Goal: Information Seeking & Learning: Learn about a topic

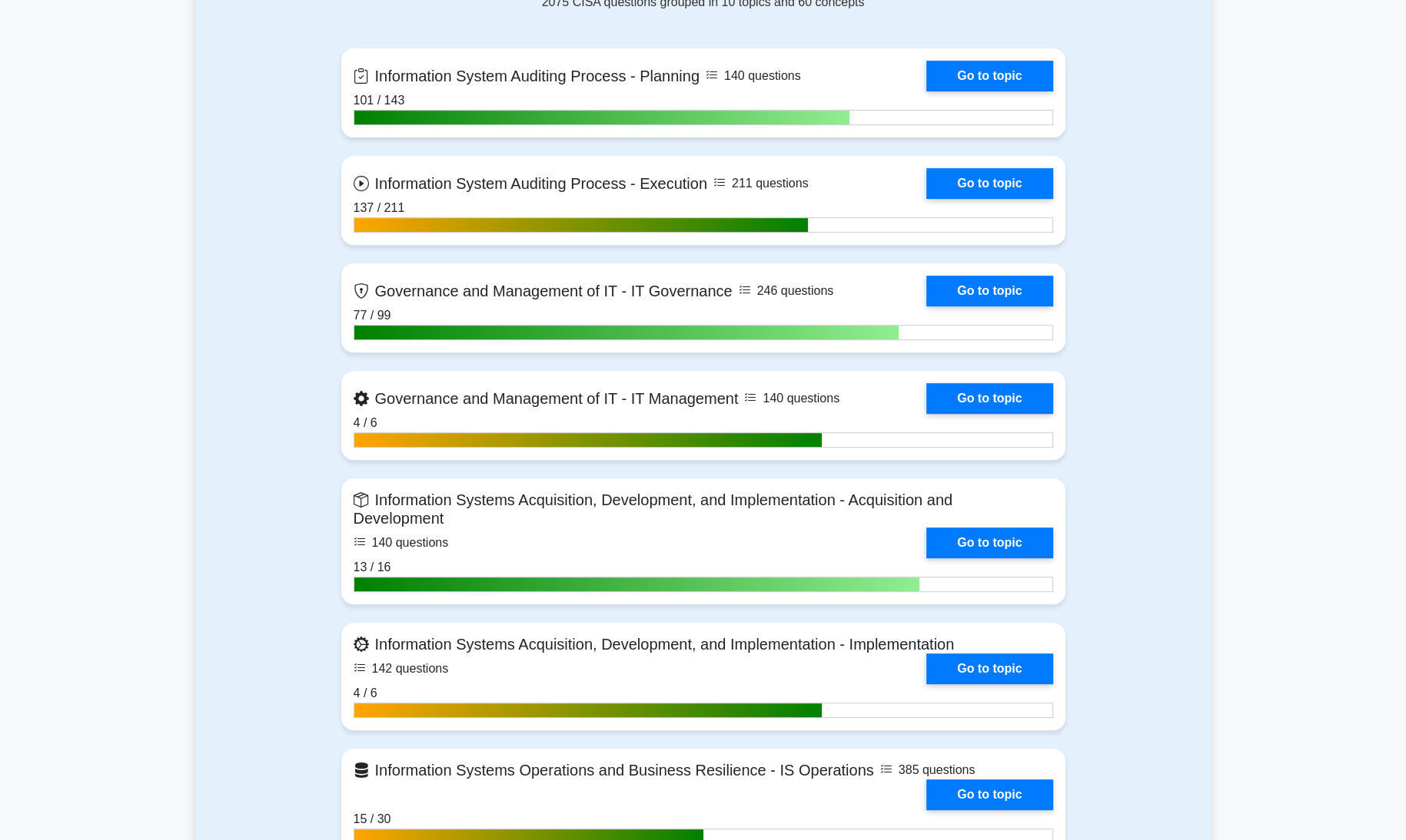
scroll to position [726, 0]
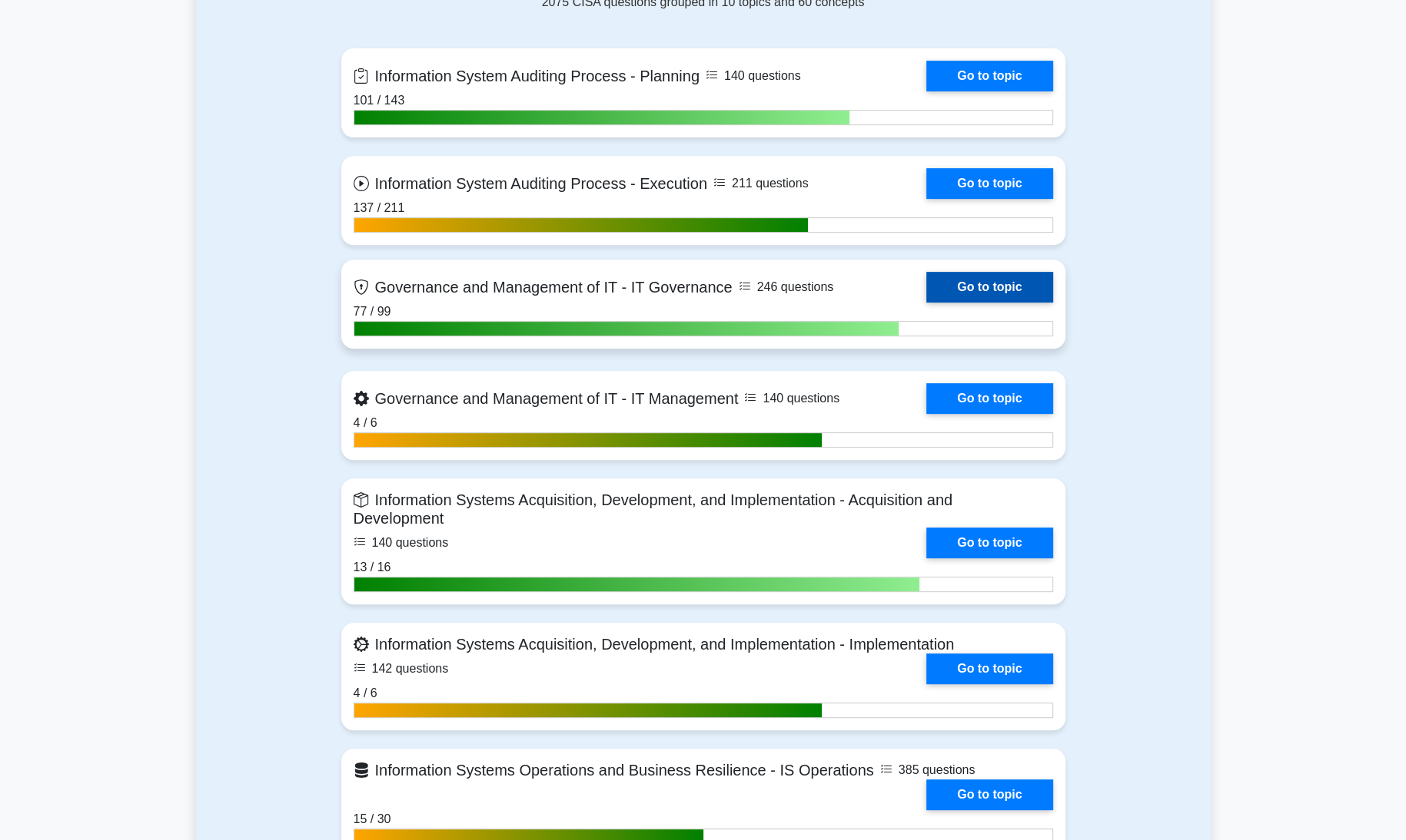
click at [989, 279] on link "Go to topic" at bounding box center [988, 287] width 126 height 31
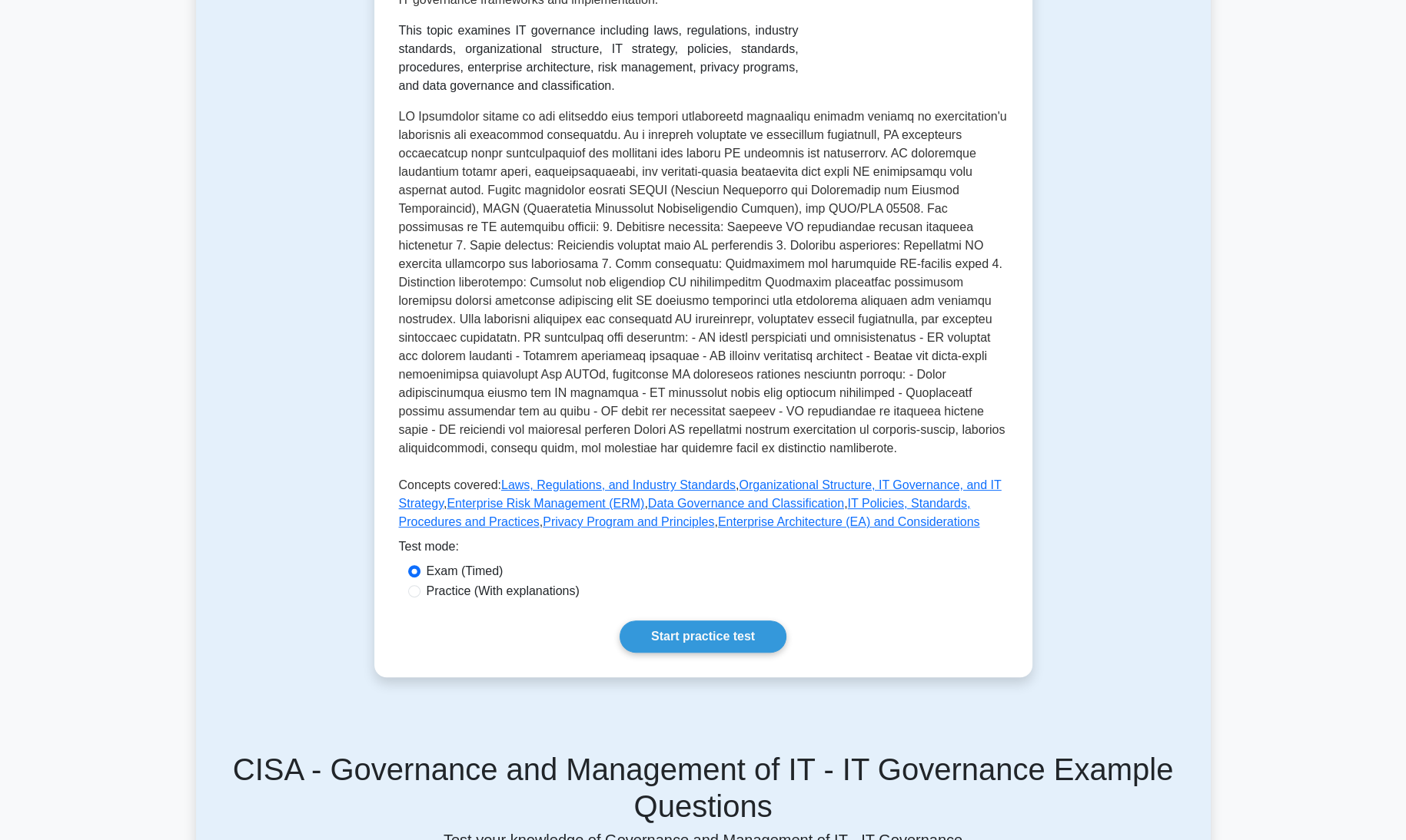
scroll to position [402, 0]
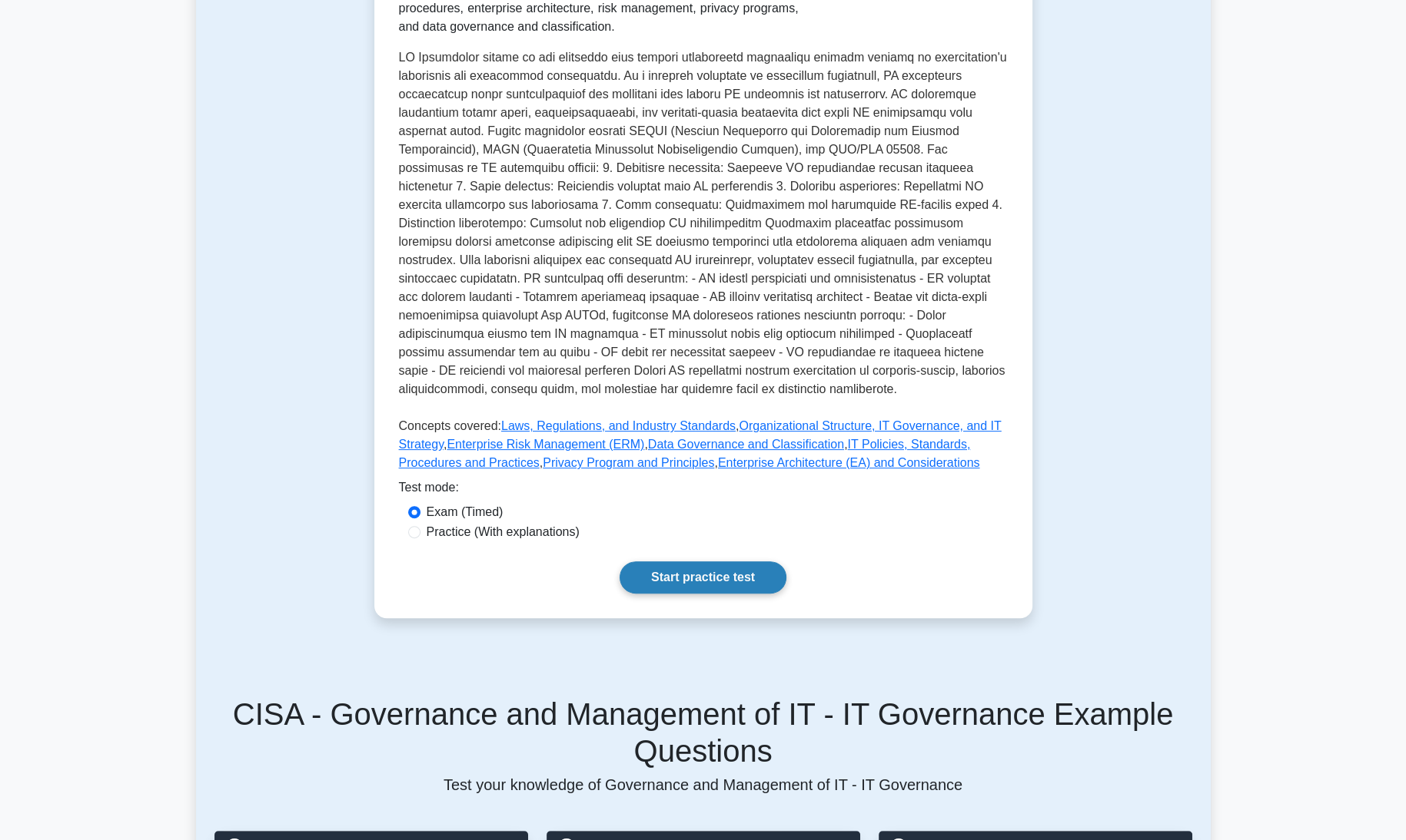
click at [667, 570] on link "Start practice test" at bounding box center [702, 578] width 166 height 33
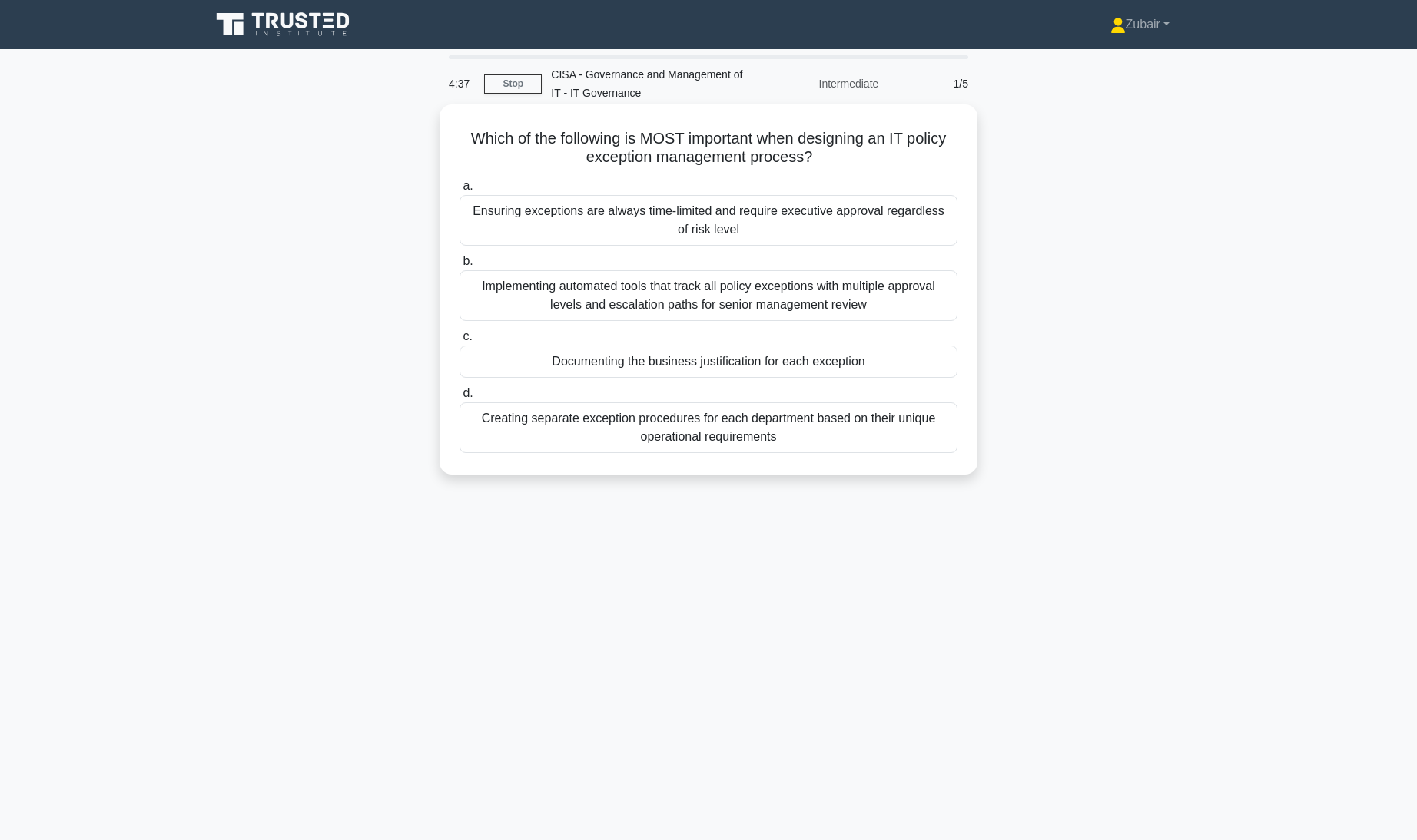
click at [709, 359] on div "Documenting the business justification for each exception" at bounding box center [708, 362] width 498 height 33
click at [460, 342] on input "c. Documenting the business justification for each exception" at bounding box center [460, 336] width 0 height 10
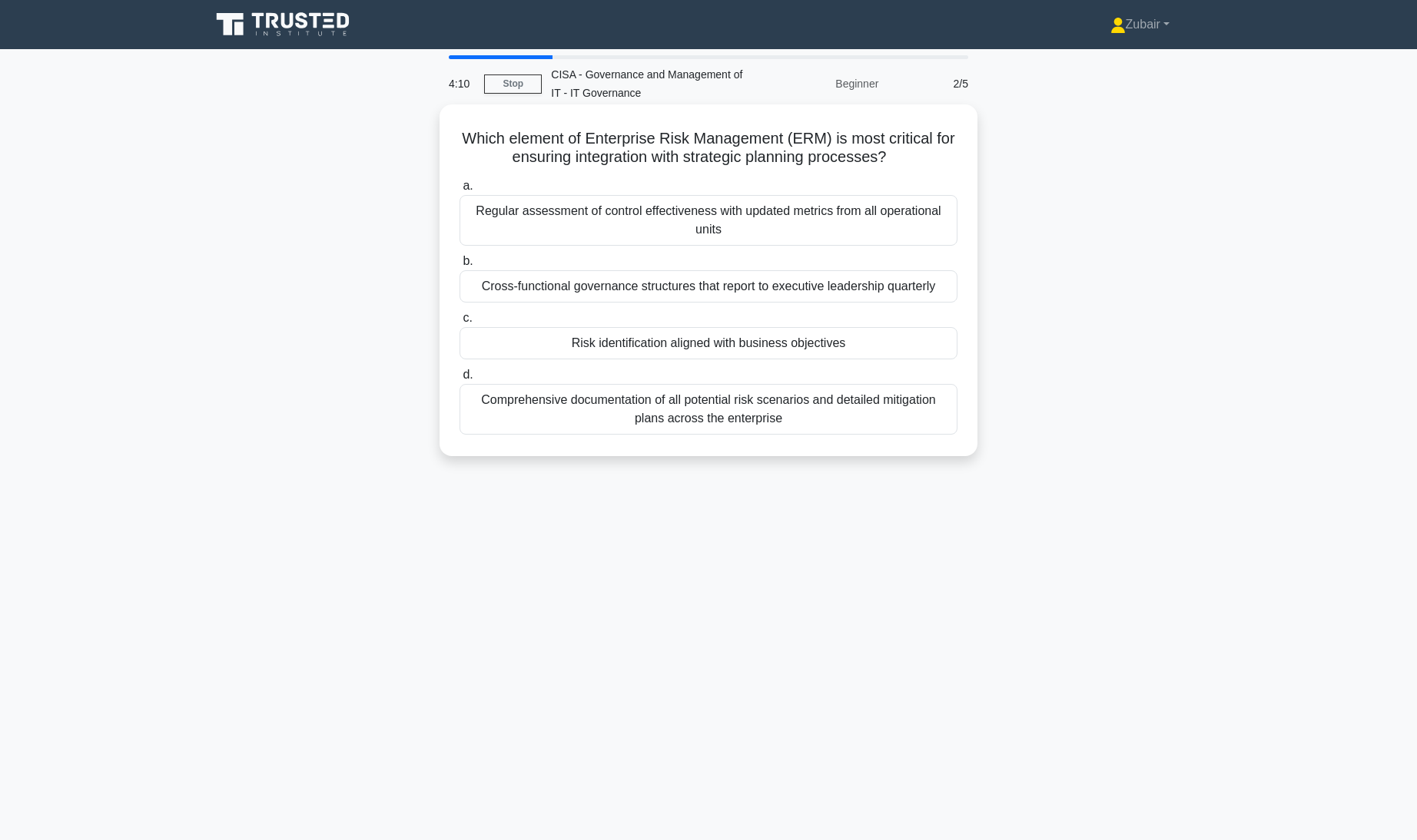
click at [647, 344] on div "Risk identification aligned with business objectives" at bounding box center [708, 343] width 498 height 33
click at [460, 323] on input "c. Risk identification aligned with business objectives" at bounding box center [460, 318] width 0 height 10
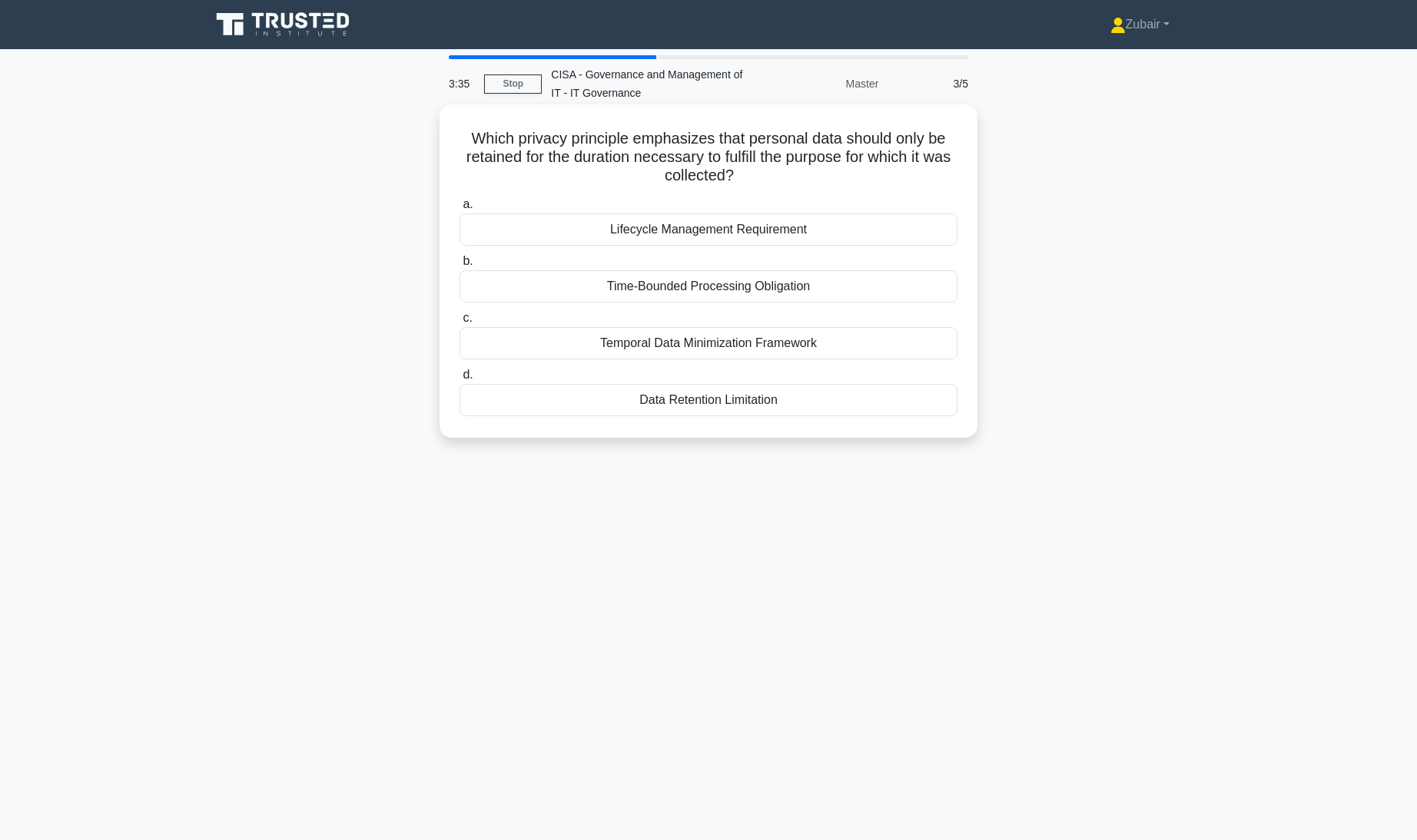
click at [748, 225] on div "Lifecycle Management Requirement" at bounding box center [708, 230] width 498 height 33
click at [460, 210] on input "a. Lifecycle Management Requirement" at bounding box center [460, 204] width 0 height 10
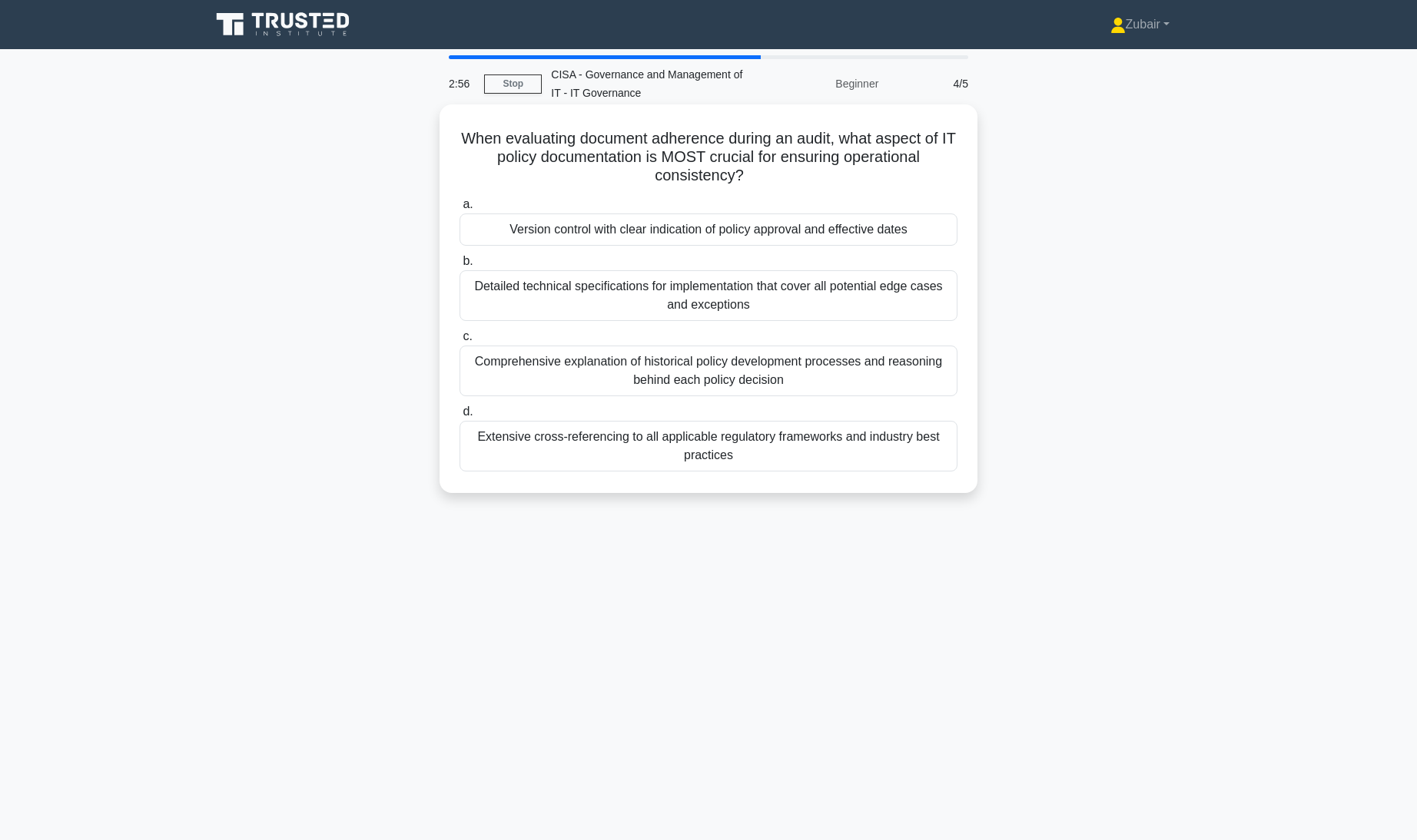
click at [929, 232] on div "Version control with clear indication of policy approval and effective dates" at bounding box center [708, 230] width 498 height 33
click at [460, 210] on input "a. Version control with clear indication of policy approval and effective dates" at bounding box center [460, 204] width 0 height 10
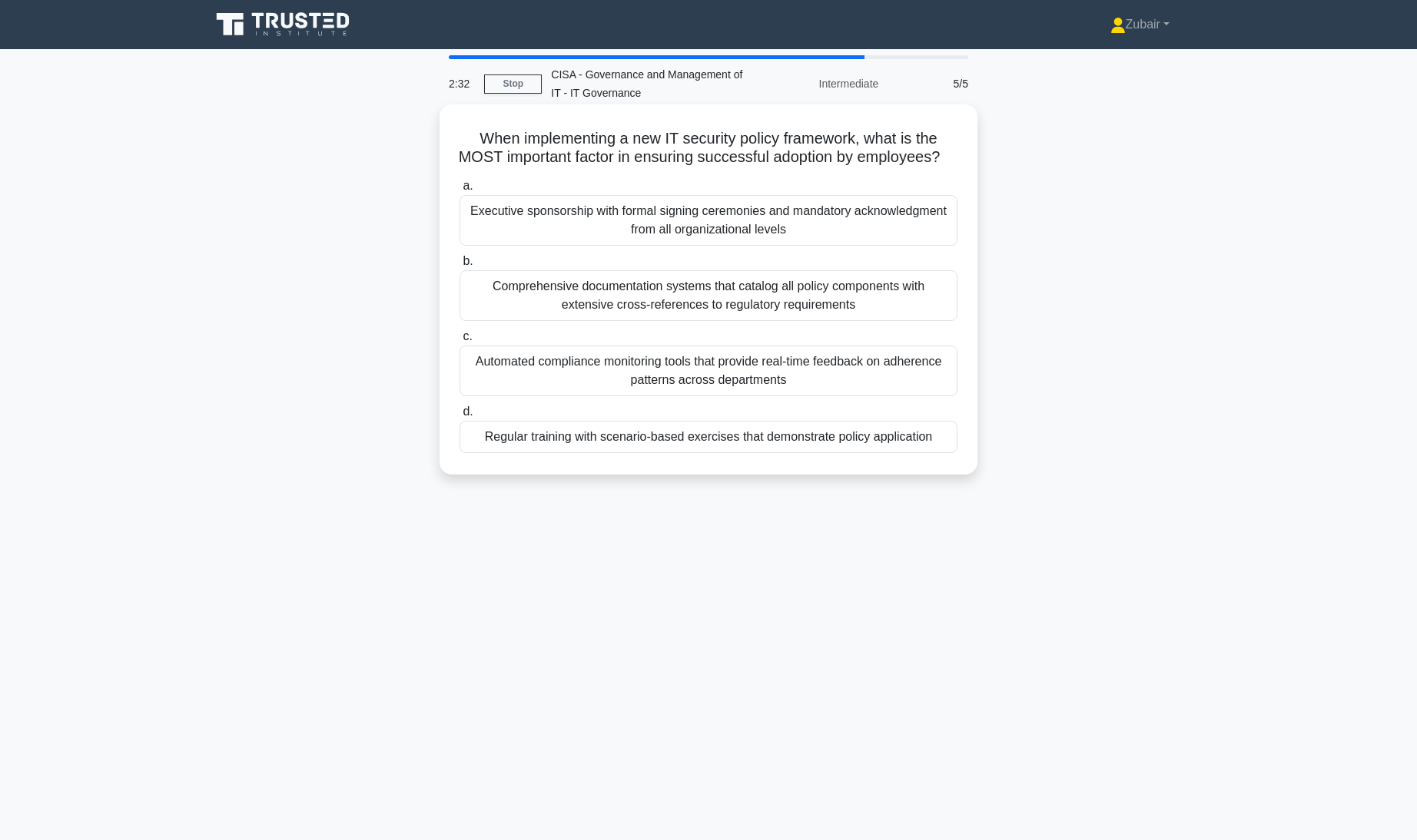
click at [837, 450] on div "Regular training with scenario-based exercises that demonstrate policy applicat…" at bounding box center [708, 437] width 498 height 33
click at [460, 417] on input "d. Regular training with scenario-based exercises that demonstrate policy appli…" at bounding box center [460, 411] width 0 height 10
click at [832, 454] on div "Regular training with scenario-based exercises that demonstrate policy applicat…" at bounding box center [708, 438] width 498 height 33
click at [460, 417] on input "d. Regular training with scenario-based exercises that demonstrate policy appli…" at bounding box center [460, 411] width 0 height 10
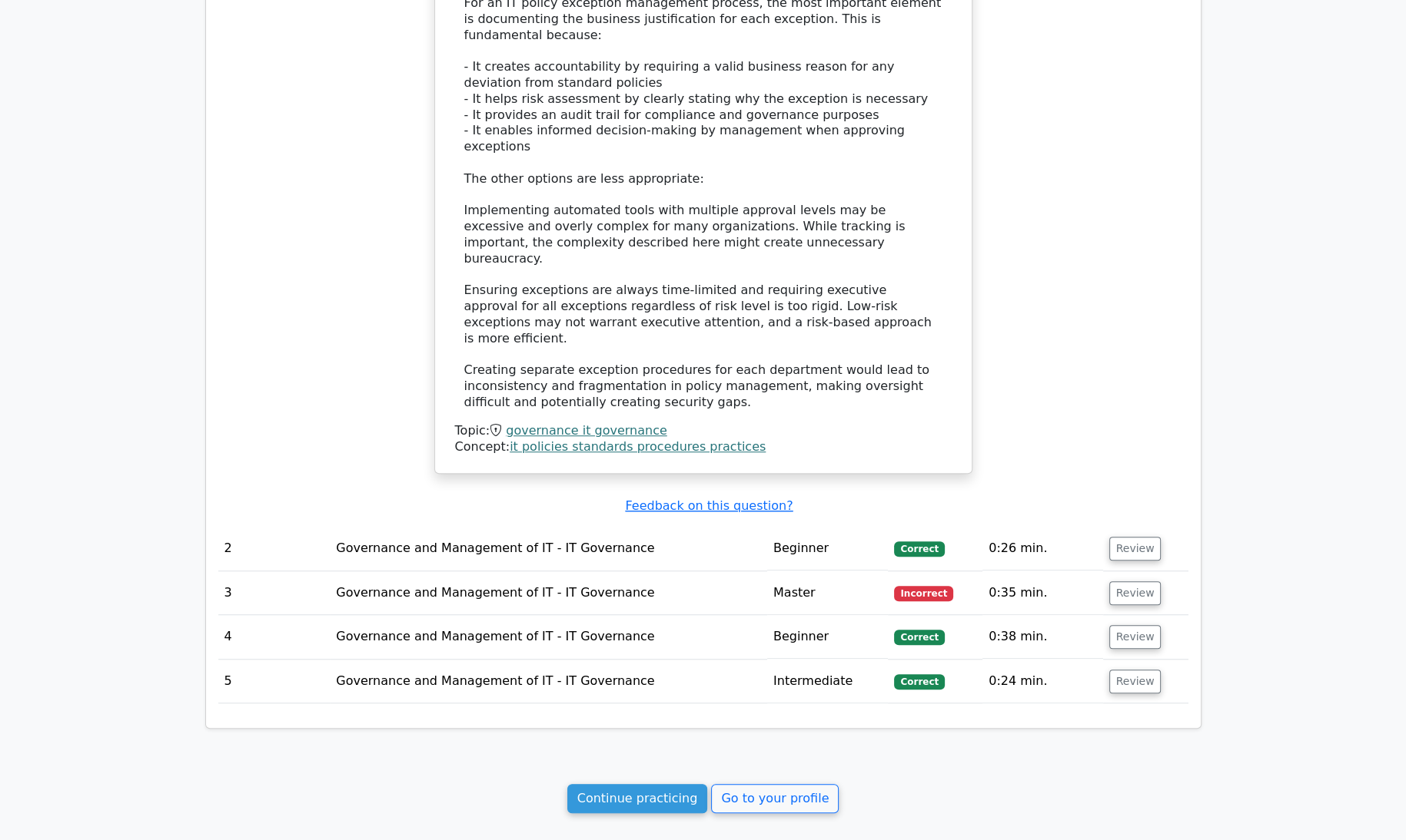
scroll to position [1223, 0]
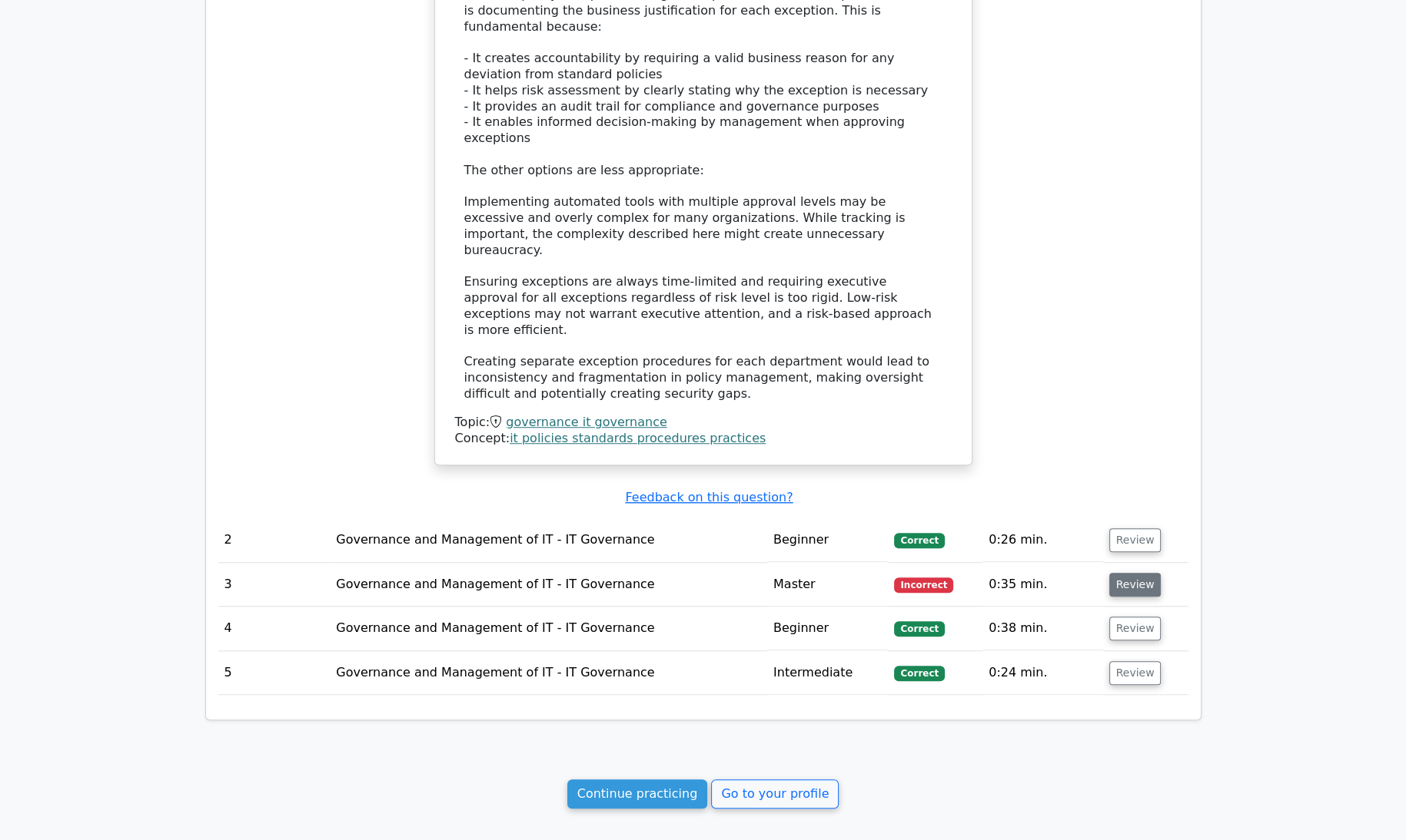
click at [1128, 573] on button "Review" at bounding box center [1135, 585] width 52 height 24
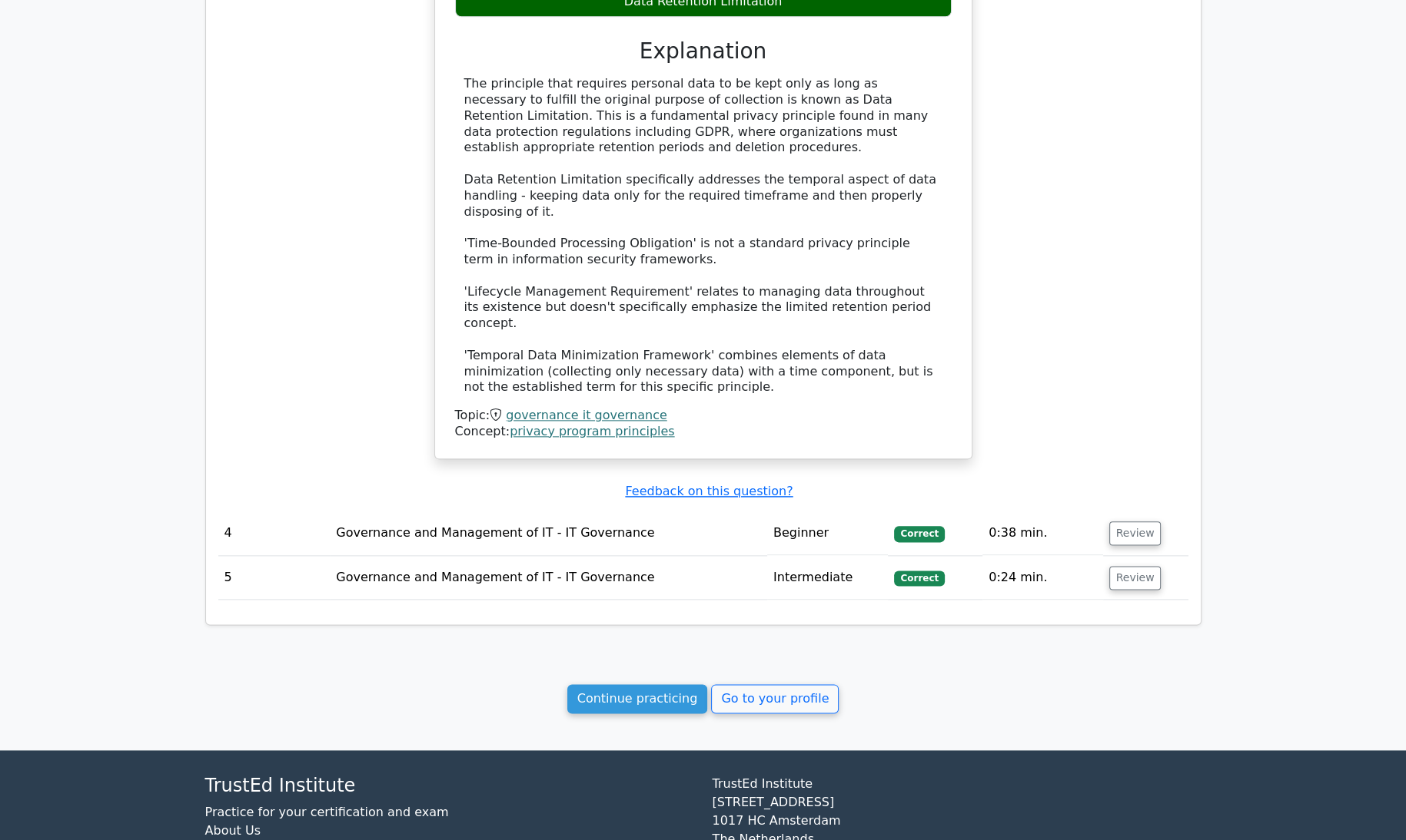
scroll to position [2106, 0]
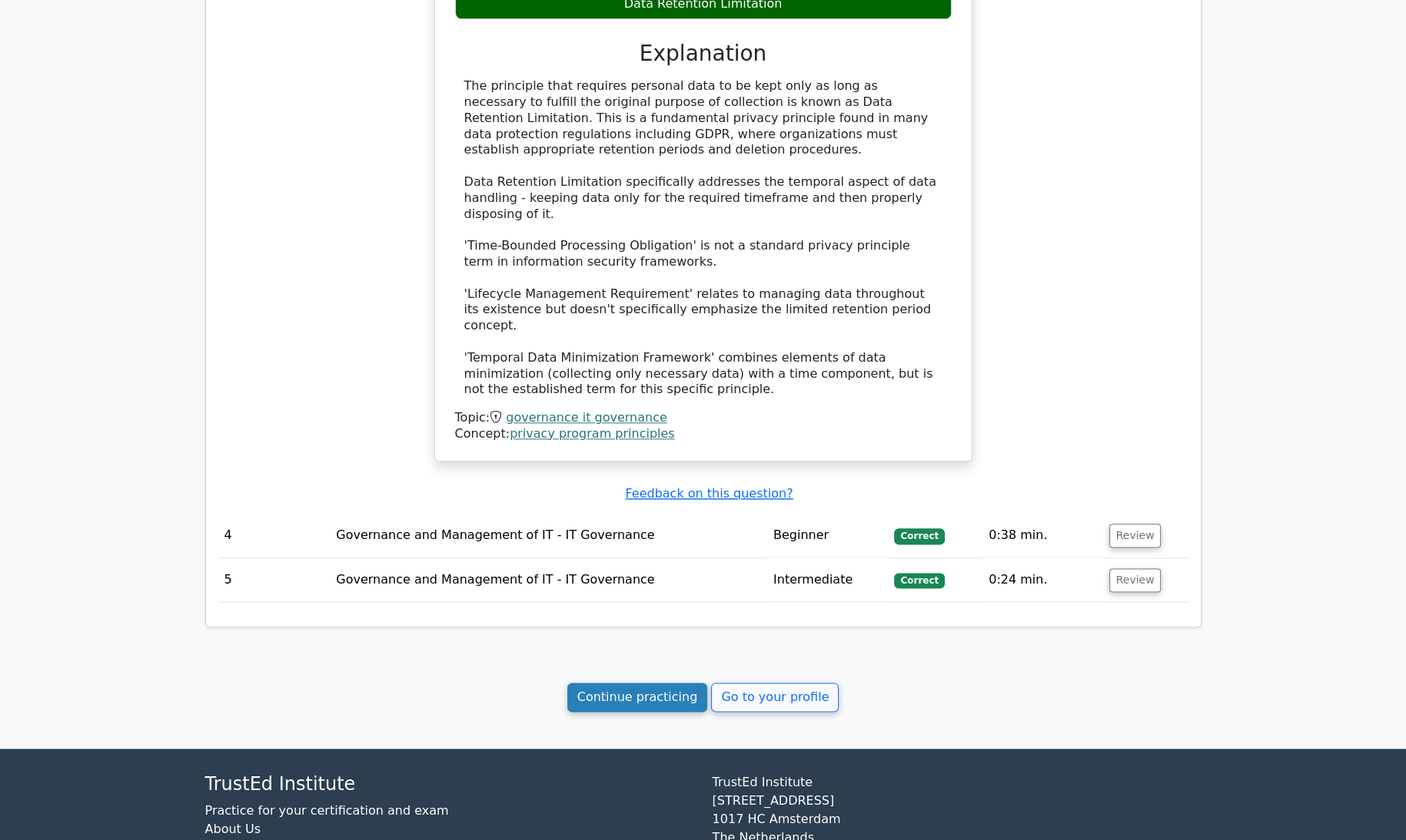
click at [654, 683] on link "Continue practicing" at bounding box center [638, 697] width 141 height 29
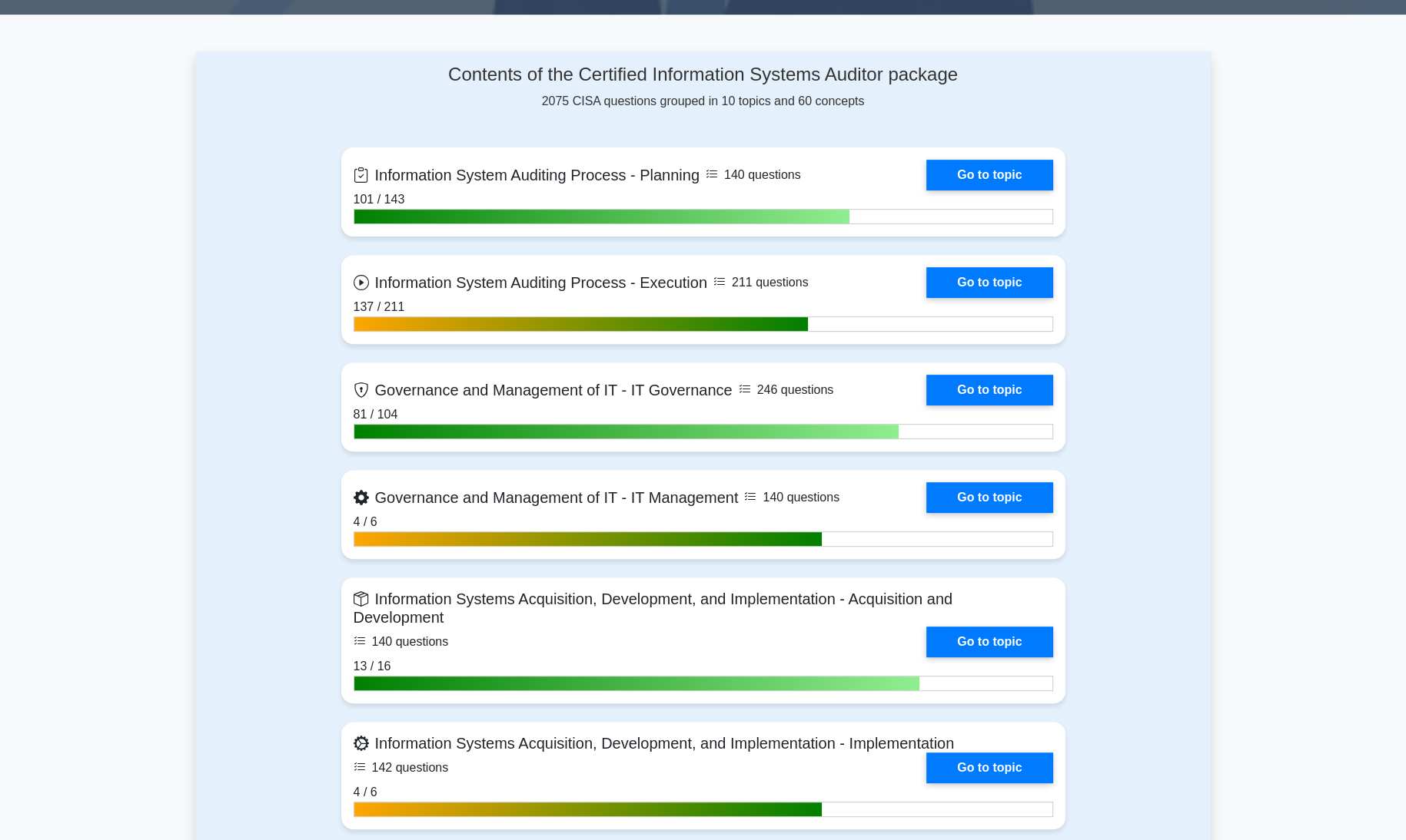
scroll to position [627, 0]
